Goal: Transaction & Acquisition: Purchase product/service

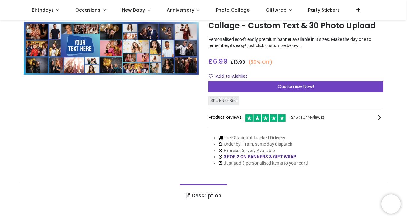
scroll to position [32, 0]
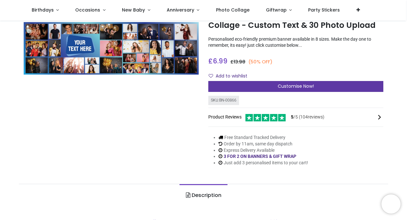
click at [302, 88] on span "Customise Now!" at bounding box center [296, 86] width 36 height 6
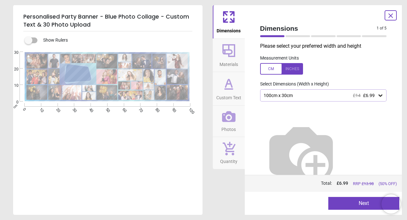
click at [302, 95] on div "100cm x 30cm £14 £6.99" at bounding box center [320, 95] width 115 height 5
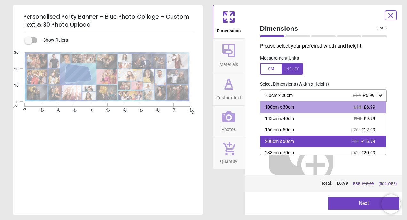
click at [327, 139] on div "200cm x 60cm £34 £16.99" at bounding box center [323, 142] width 125 height 12
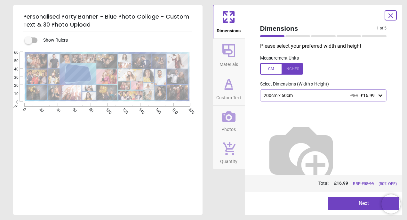
click at [355, 202] on button "Next" at bounding box center [363, 203] width 71 height 13
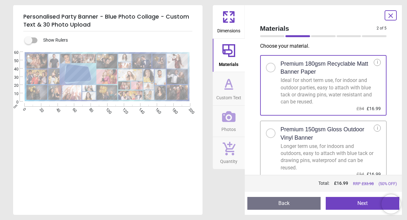
scroll to position [7, 0]
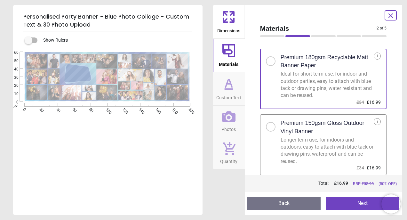
click at [356, 203] on button "Next" at bounding box center [363, 203] width 74 height 13
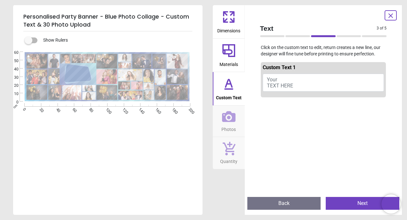
click at [274, 81] on span "Your TEXT HERE" at bounding box center [280, 83] width 26 height 12
click at [271, 82] on span "Your TEXT HERE" at bounding box center [280, 83] width 26 height 12
type textarea "**********"
click at [351, 197] on button "Next" at bounding box center [363, 203] width 74 height 13
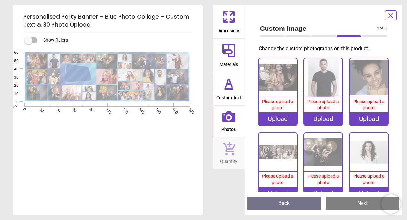
click at [274, 104] on span "Please upload a photo" at bounding box center [277, 105] width 31 height 12
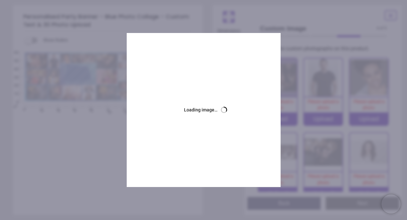
scroll to position [1, 0]
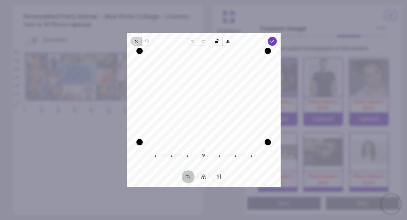
click at [135, 40] on icon "button" at bounding box center [136, 41] width 3 height 3
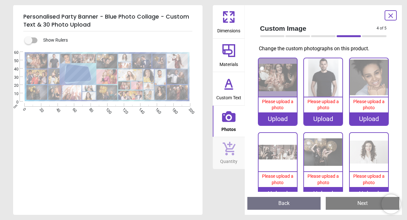
click at [278, 120] on div "Upload" at bounding box center [278, 118] width 38 height 13
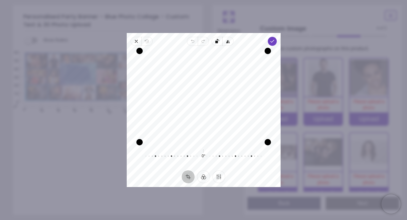
drag, startPoint x: 173, startPoint y: 94, endPoint x: 176, endPoint y: 121, distance: 27.7
click at [176, 121] on div "Recenter" at bounding box center [204, 96] width 144 height 91
click at [274, 42] on icon "button" at bounding box center [272, 41] width 5 height 5
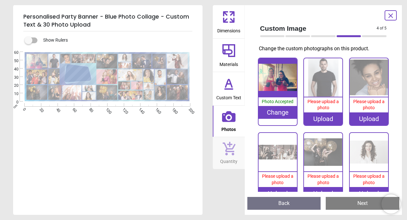
click at [327, 105] on div "Please upload a photo" at bounding box center [323, 104] width 38 height 15
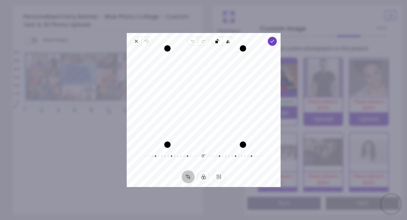
drag, startPoint x: 239, startPoint y: 105, endPoint x: 265, endPoint y: 103, distance: 25.7
click at [265, 103] on div "Recenter" at bounding box center [204, 96] width 144 height 91
drag, startPoint x: 240, startPoint y: 99, endPoint x: 280, endPoint y: 103, distance: 40.3
click at [280, 103] on div "Recenter" at bounding box center [204, 96] width 154 height 96
drag, startPoint x: 241, startPoint y: 142, endPoint x: 266, endPoint y: 139, distance: 25.5
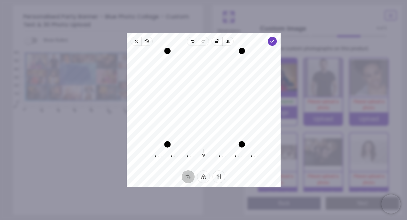
click at [266, 139] on div "Recenter" at bounding box center [204, 96] width 144 height 91
click at [264, 117] on div "Recenter" at bounding box center [204, 96] width 144 height 91
drag, startPoint x: 213, startPoint y: 119, endPoint x: 208, endPoint y: 119, distance: 5.1
click at [208, 119] on div "Recenter" at bounding box center [204, 96] width 144 height 91
drag, startPoint x: 165, startPoint y: 93, endPoint x: 151, endPoint y: 93, distance: 14.7
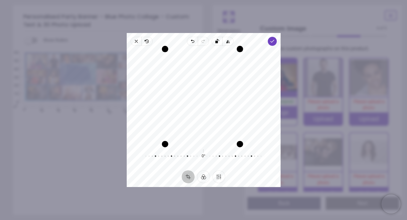
click at [151, 93] on div "Recenter" at bounding box center [204, 96] width 144 height 91
drag, startPoint x: 168, startPoint y: 143, endPoint x: 156, endPoint y: 141, distance: 12.2
click at [154, 141] on div "Recenter" at bounding box center [204, 96] width 144 height 91
drag, startPoint x: 166, startPoint y: 102, endPoint x: 152, endPoint y: 101, distance: 14.1
click at [152, 101] on div "Recenter" at bounding box center [204, 96] width 144 height 91
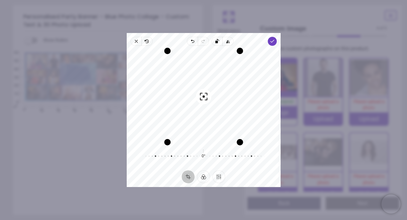
scroll to position [1, 0]
drag, startPoint x: 0, startPoint y: 0, endPoint x: 208, endPoint y: 126, distance: 243.7
click at [208, 126] on div "Recenter" at bounding box center [204, 96] width 144 height 91
click at [275, 39] on span "Done" at bounding box center [272, 41] width 9 height 9
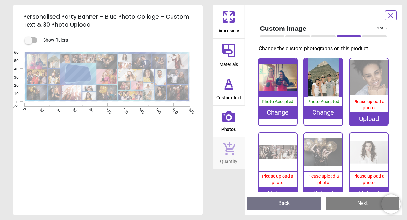
click at [369, 105] on div "Please upload a photo" at bounding box center [369, 104] width 38 height 15
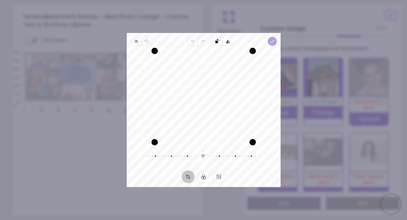
click at [273, 43] on icon "button" at bounding box center [272, 41] width 5 height 5
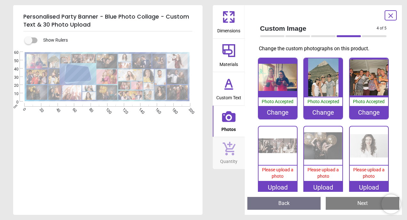
click at [279, 189] on div "Upload" at bounding box center [278, 187] width 38 height 13
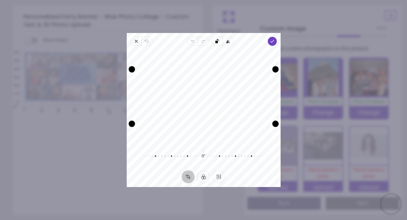
drag, startPoint x: 190, startPoint y: 80, endPoint x: 186, endPoint y: 107, distance: 26.7
click at [186, 107] on div "Recenter" at bounding box center [204, 96] width 144 height 91
drag, startPoint x: 204, startPoint y: 124, endPoint x: 204, endPoint y: 156, distance: 31.7
click at [204, 156] on div "Recenter 0° Reset" at bounding box center [204, 108] width 154 height 125
click at [272, 41] on polyline "button" at bounding box center [272, 41] width 4 height 2
